Goal: Task Accomplishment & Management: Use online tool/utility

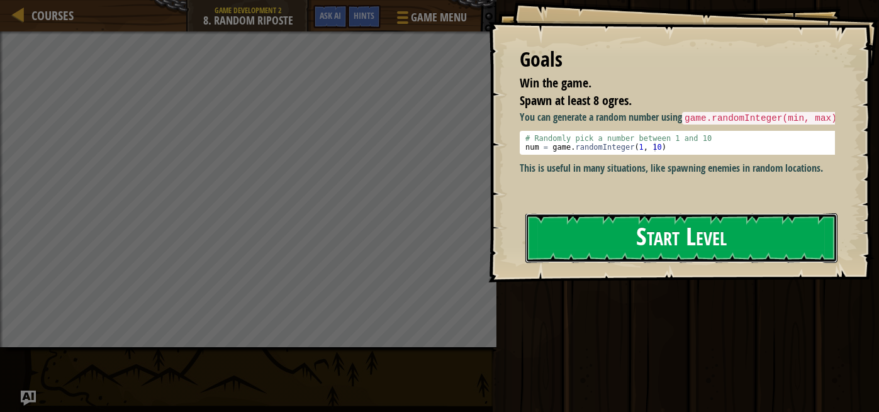
click at [706, 239] on button "Start Level" at bounding box center [682, 238] width 312 height 50
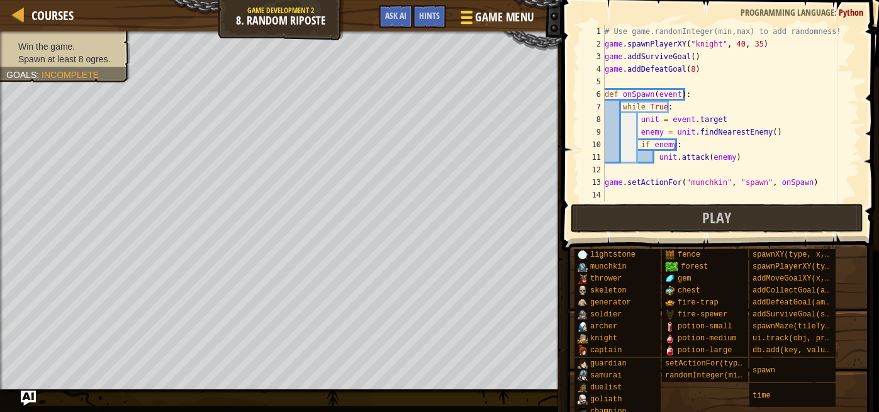
scroll to position [176, 0]
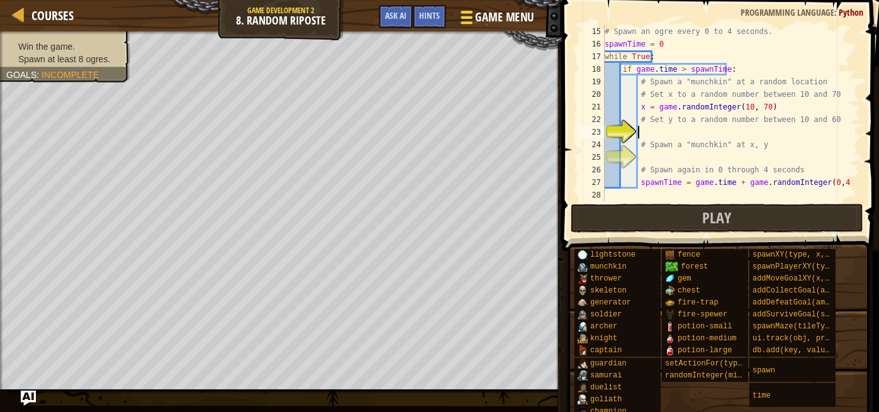
click at [495, 21] on span "Game Menu" at bounding box center [504, 17] width 59 height 17
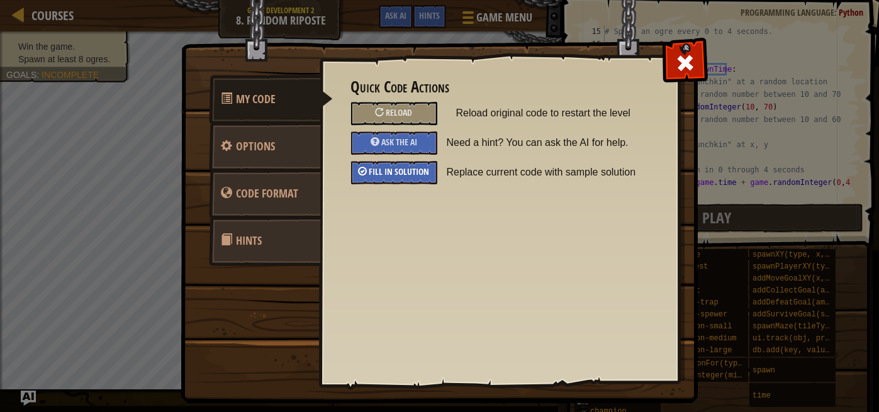
click at [394, 171] on span "Fill in solution" at bounding box center [399, 172] width 60 height 12
click at [677, 62] on span at bounding box center [685, 63] width 20 height 20
